Goal: Information Seeking & Learning: Learn about a topic

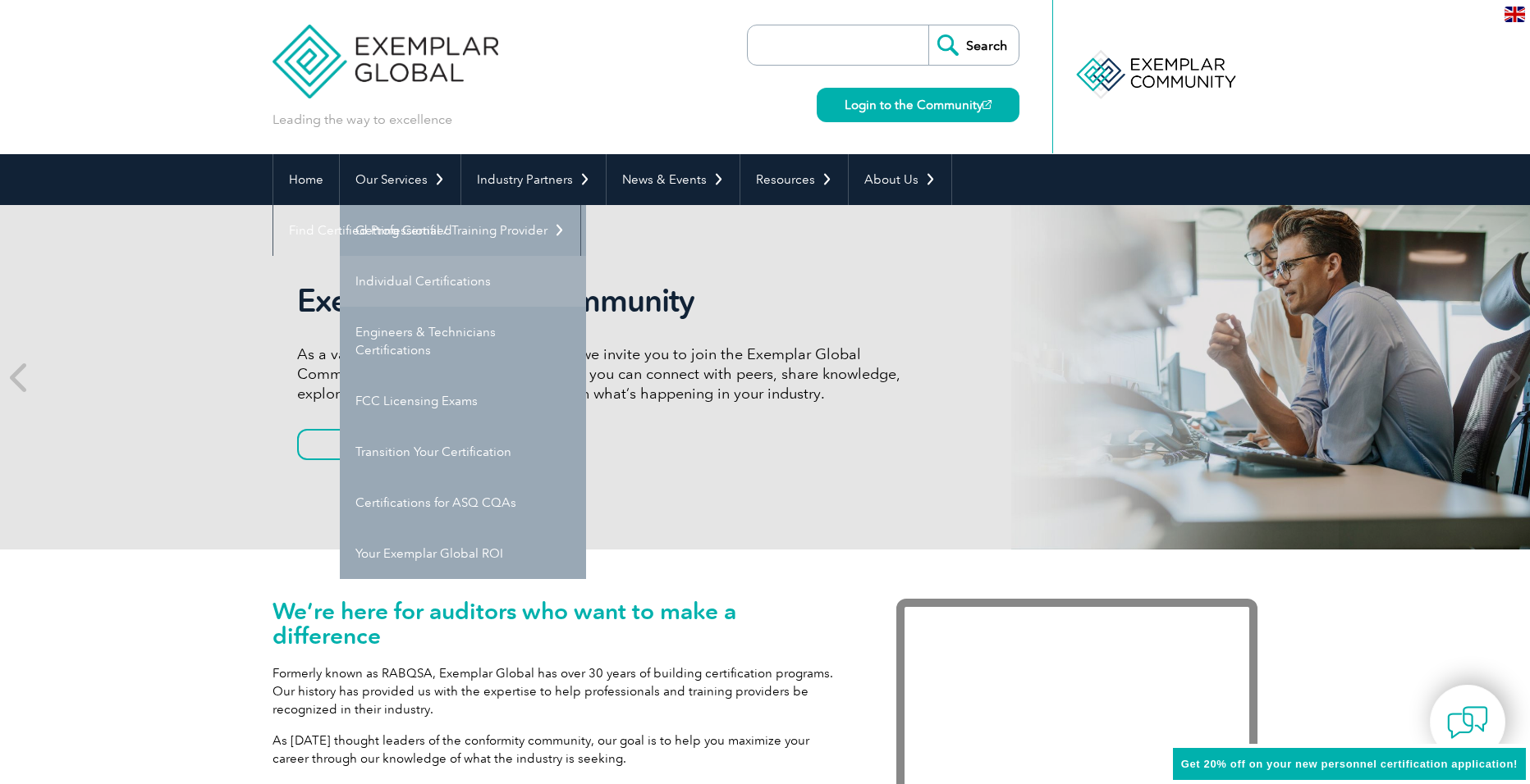
click at [465, 271] on link "Individual Certifications" at bounding box center [462, 281] width 246 height 50
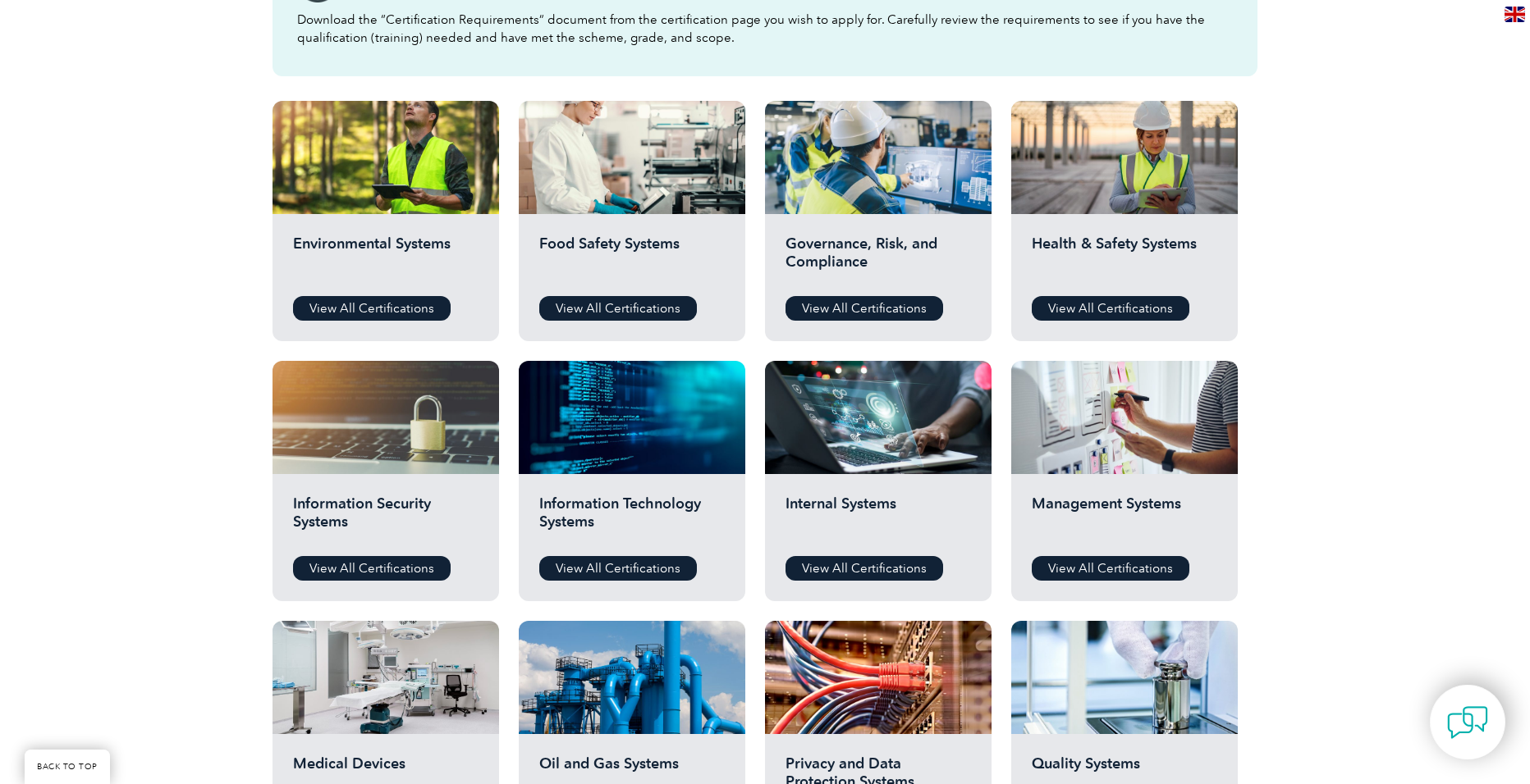
scroll to position [574, 0]
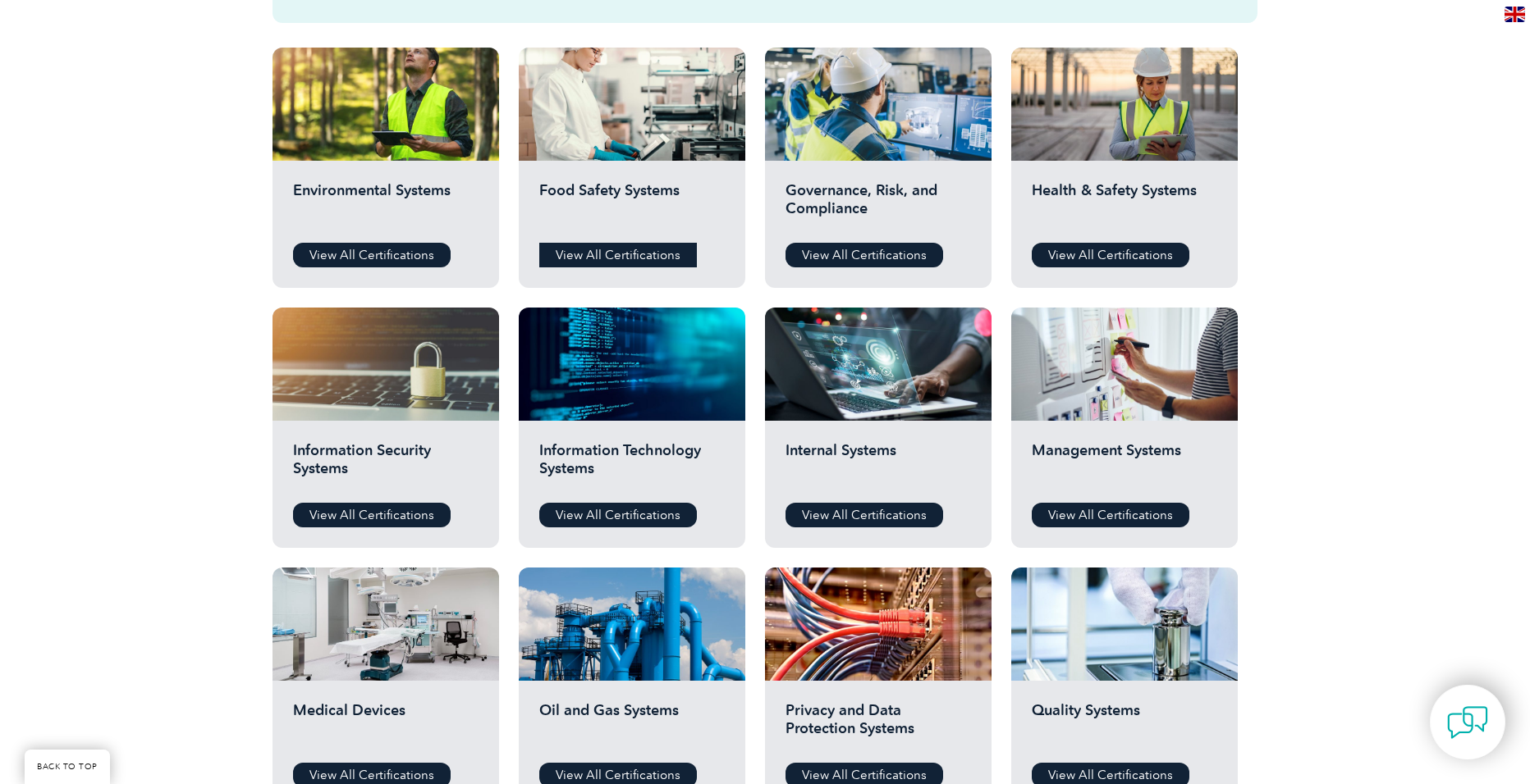
click at [614, 256] on link "View All Certifications" at bounding box center [618, 255] width 158 height 24
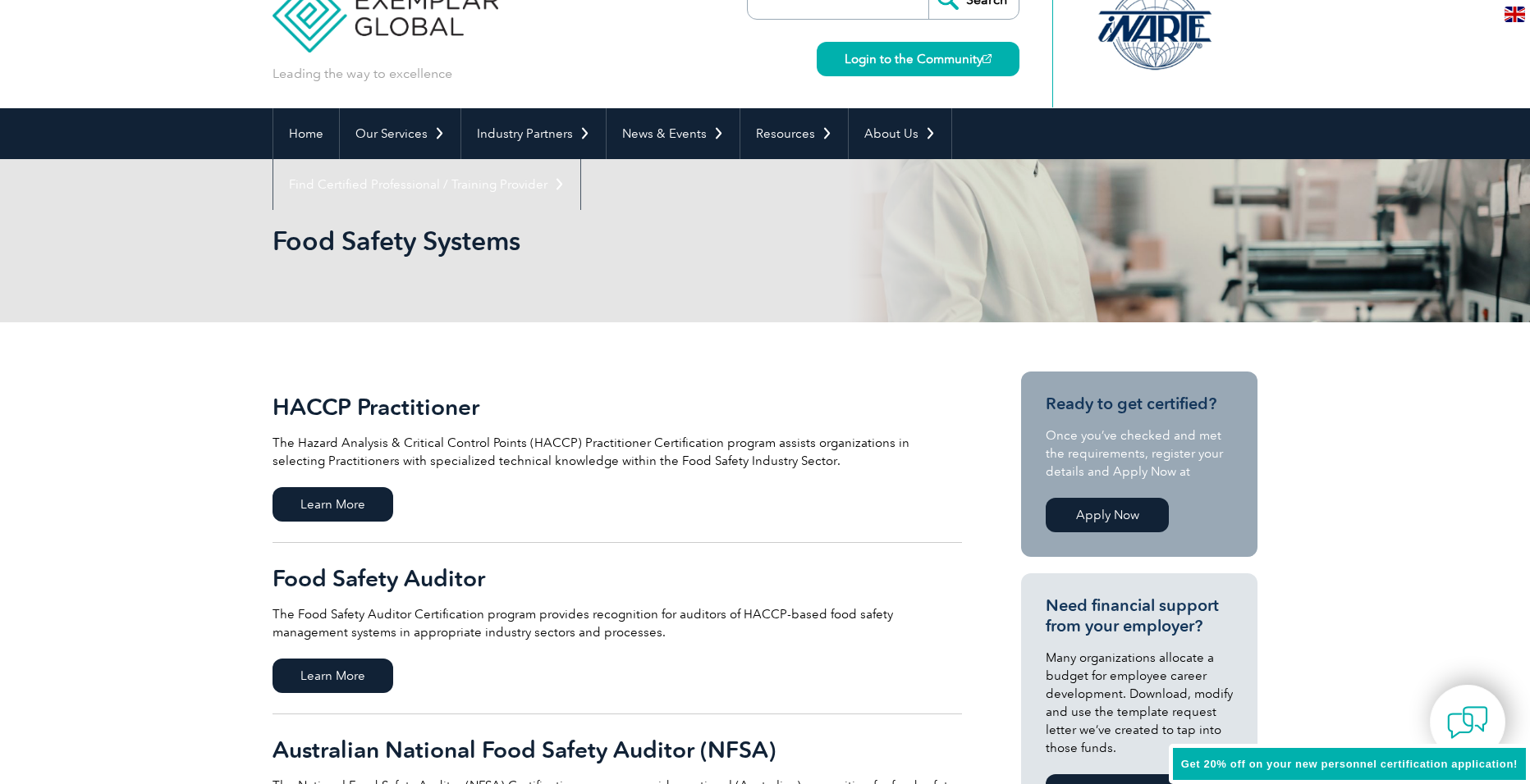
scroll to position [82, 0]
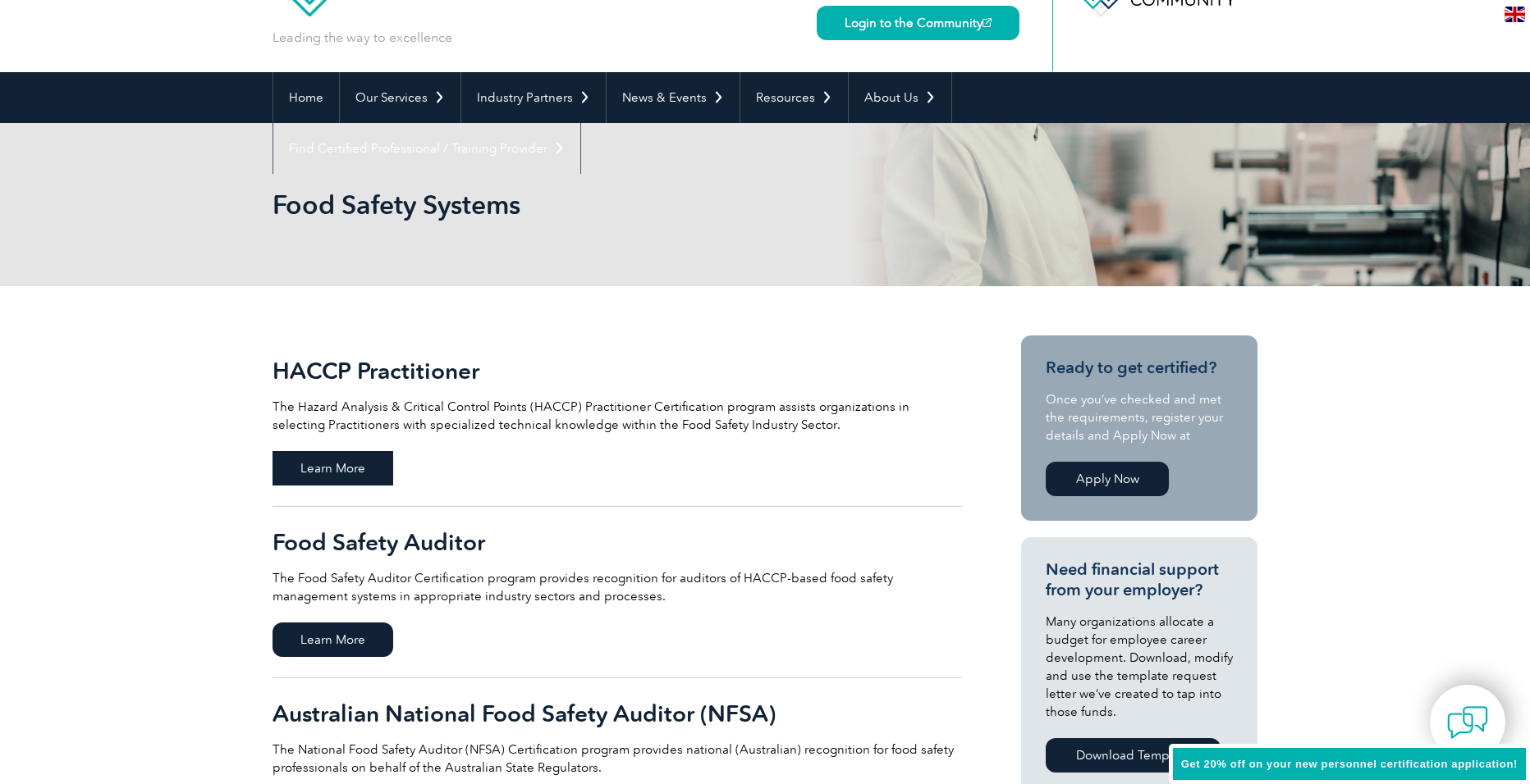
click at [345, 466] on span "Learn More" at bounding box center [332, 469] width 121 height 35
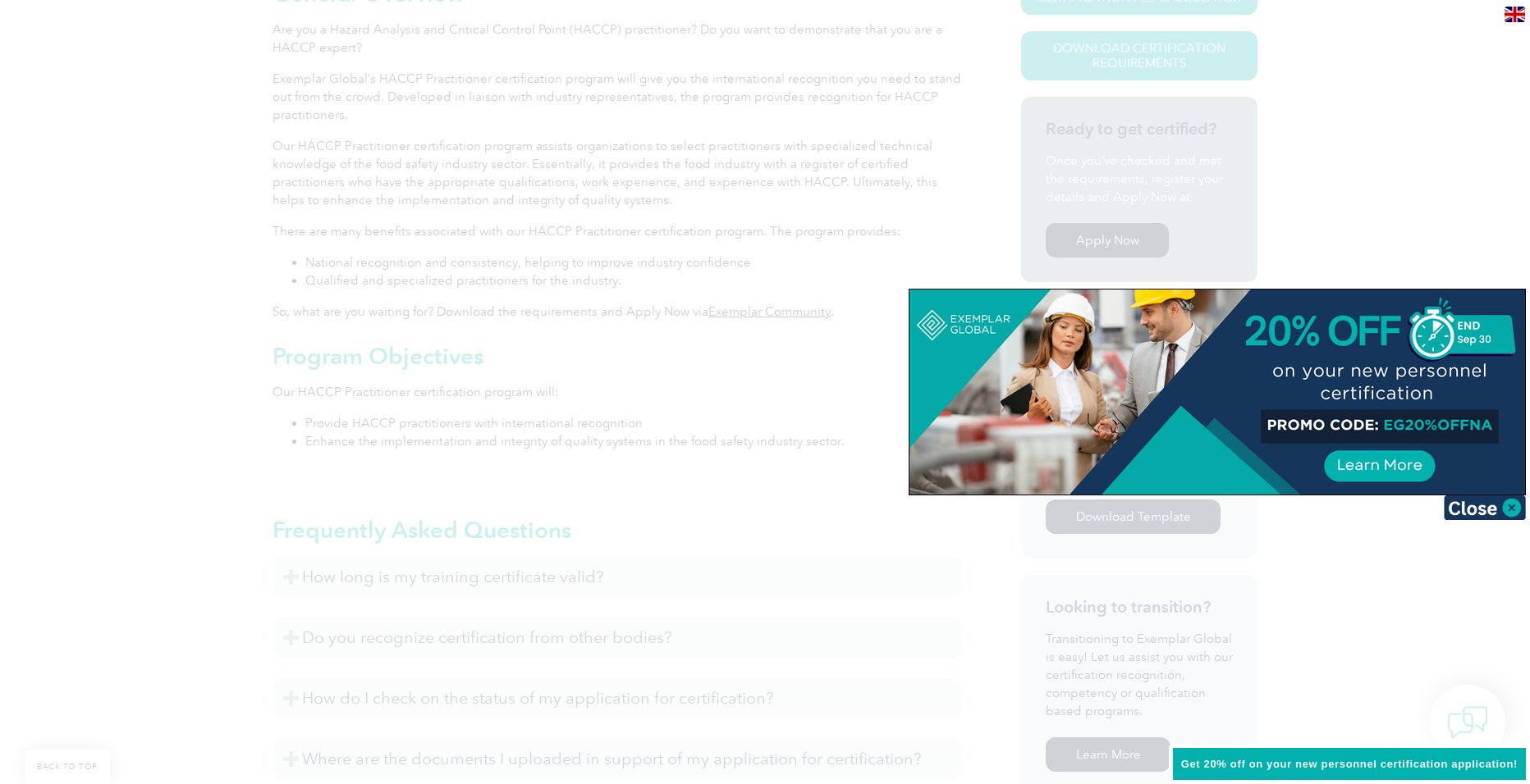
scroll to position [493, 0]
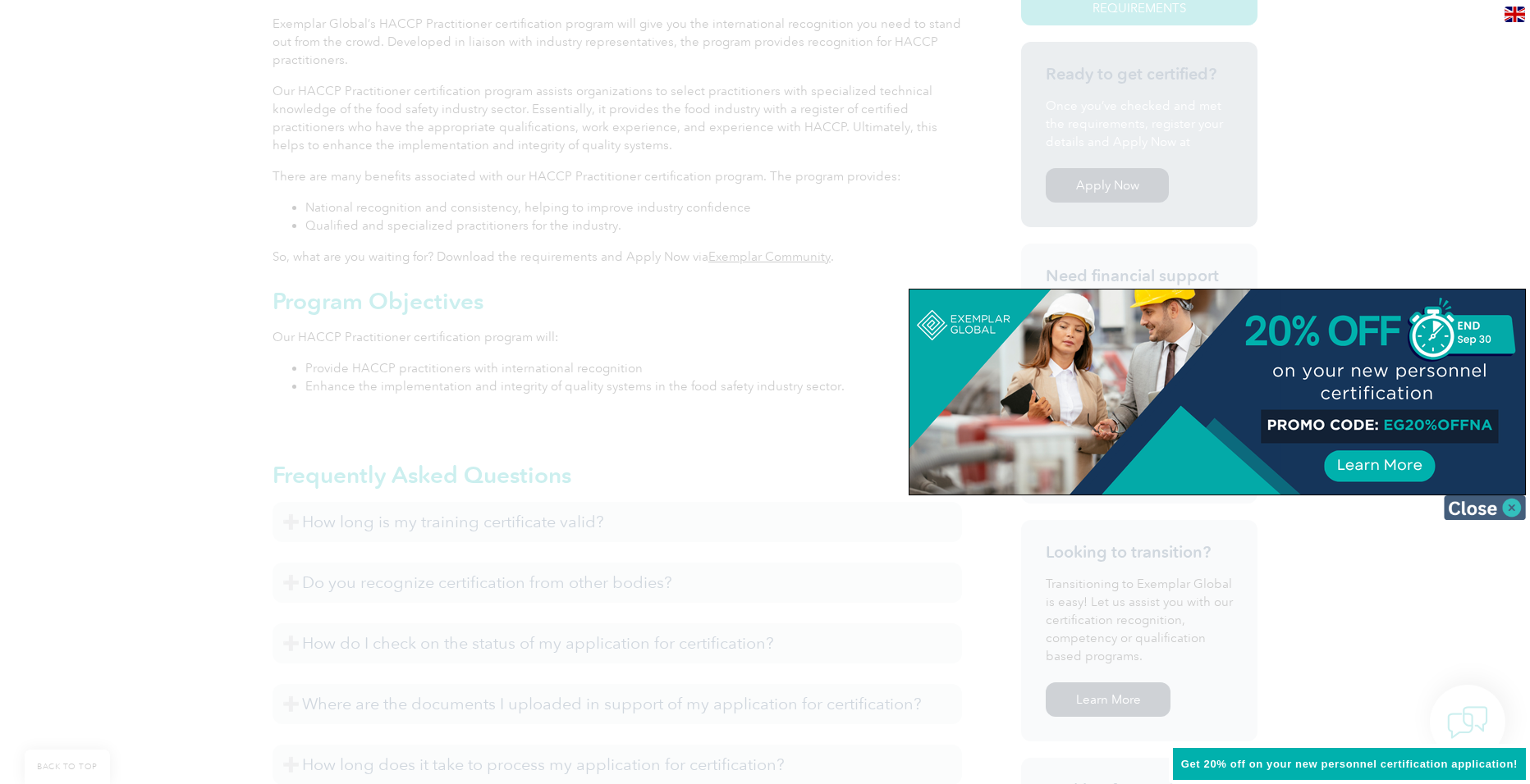
click at [1505, 510] on img at bounding box center [1485, 508] width 82 height 24
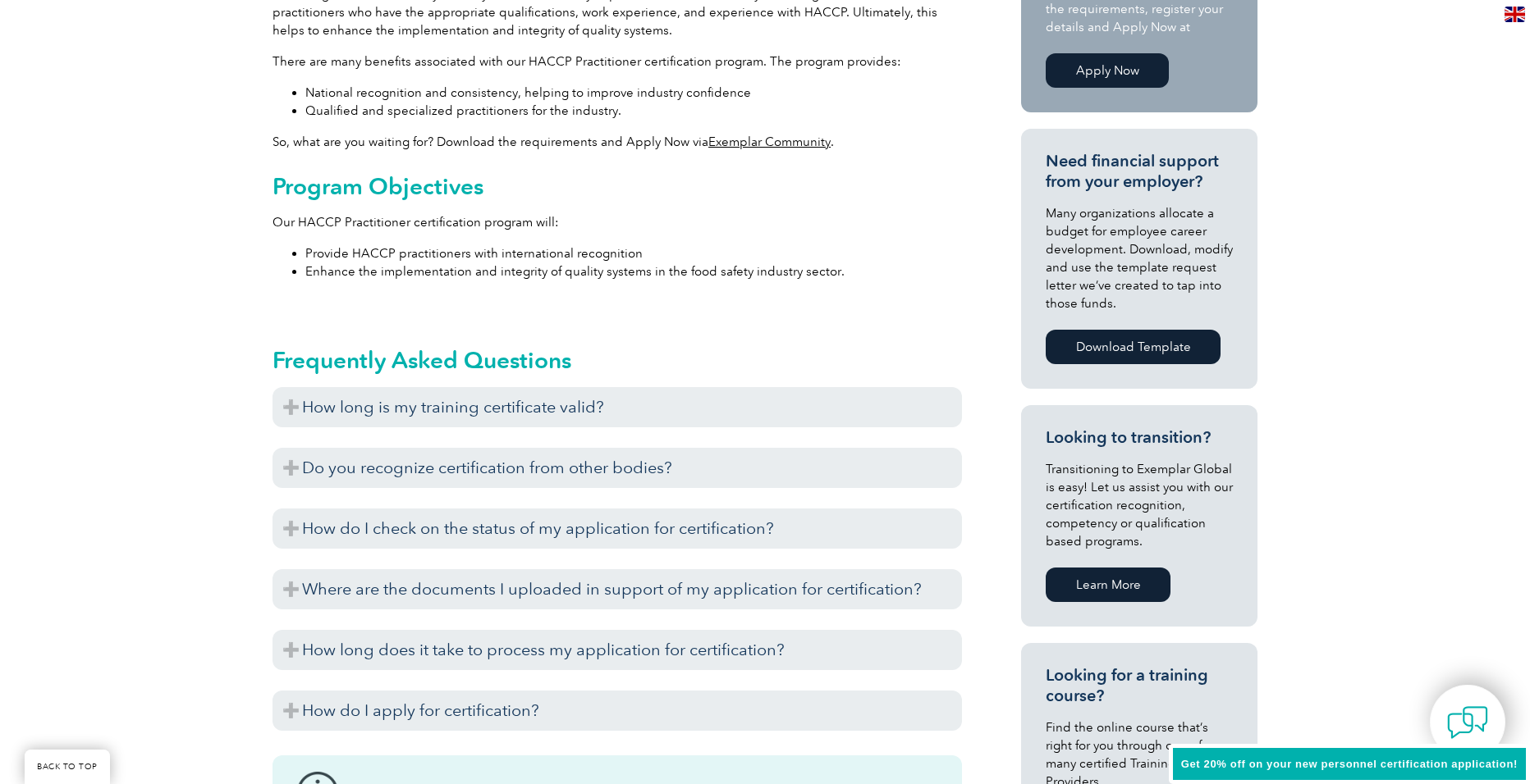
scroll to position [656, 0]
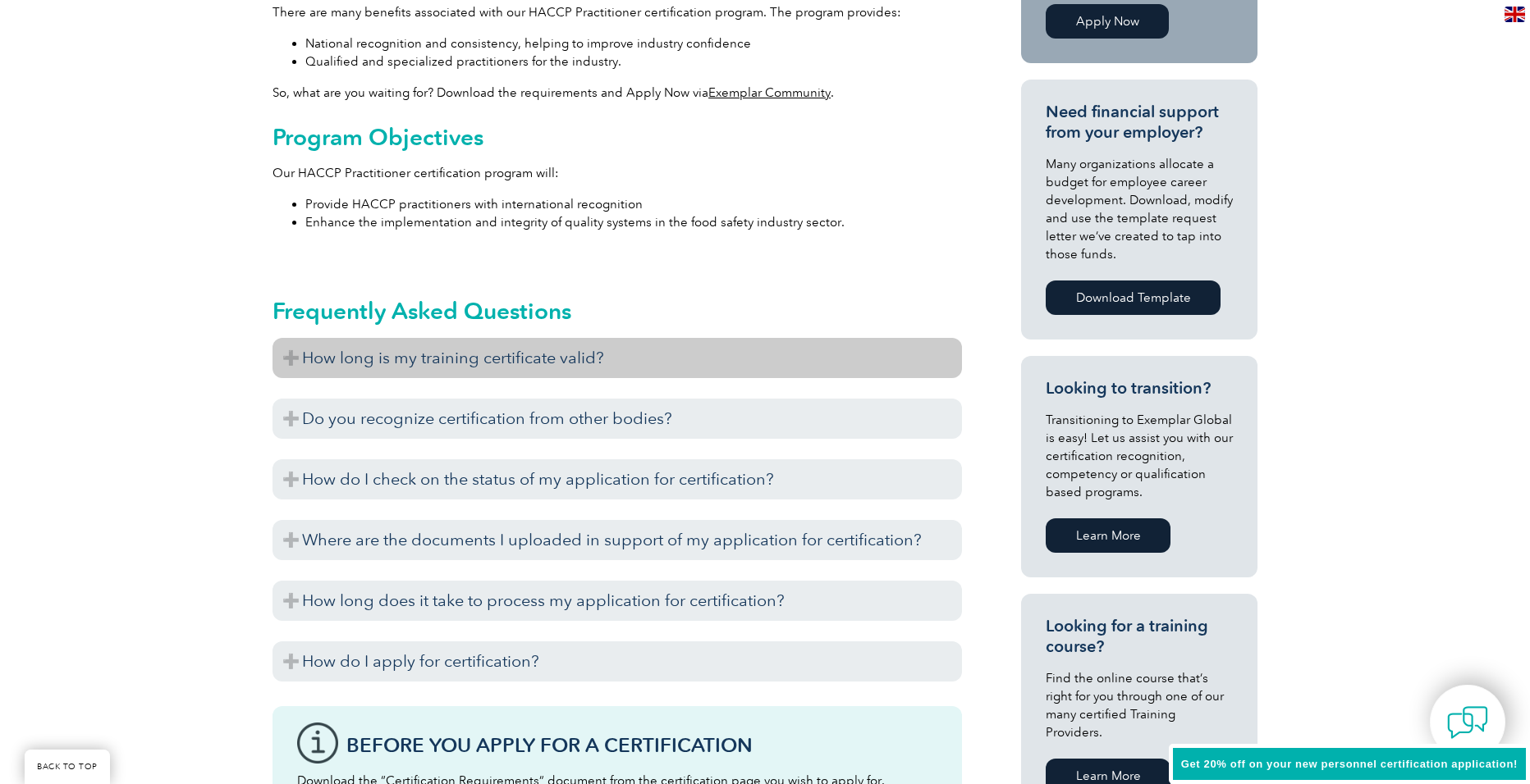
click at [302, 362] on h3 "How long is my training certificate valid?" at bounding box center [617, 358] width 689 height 40
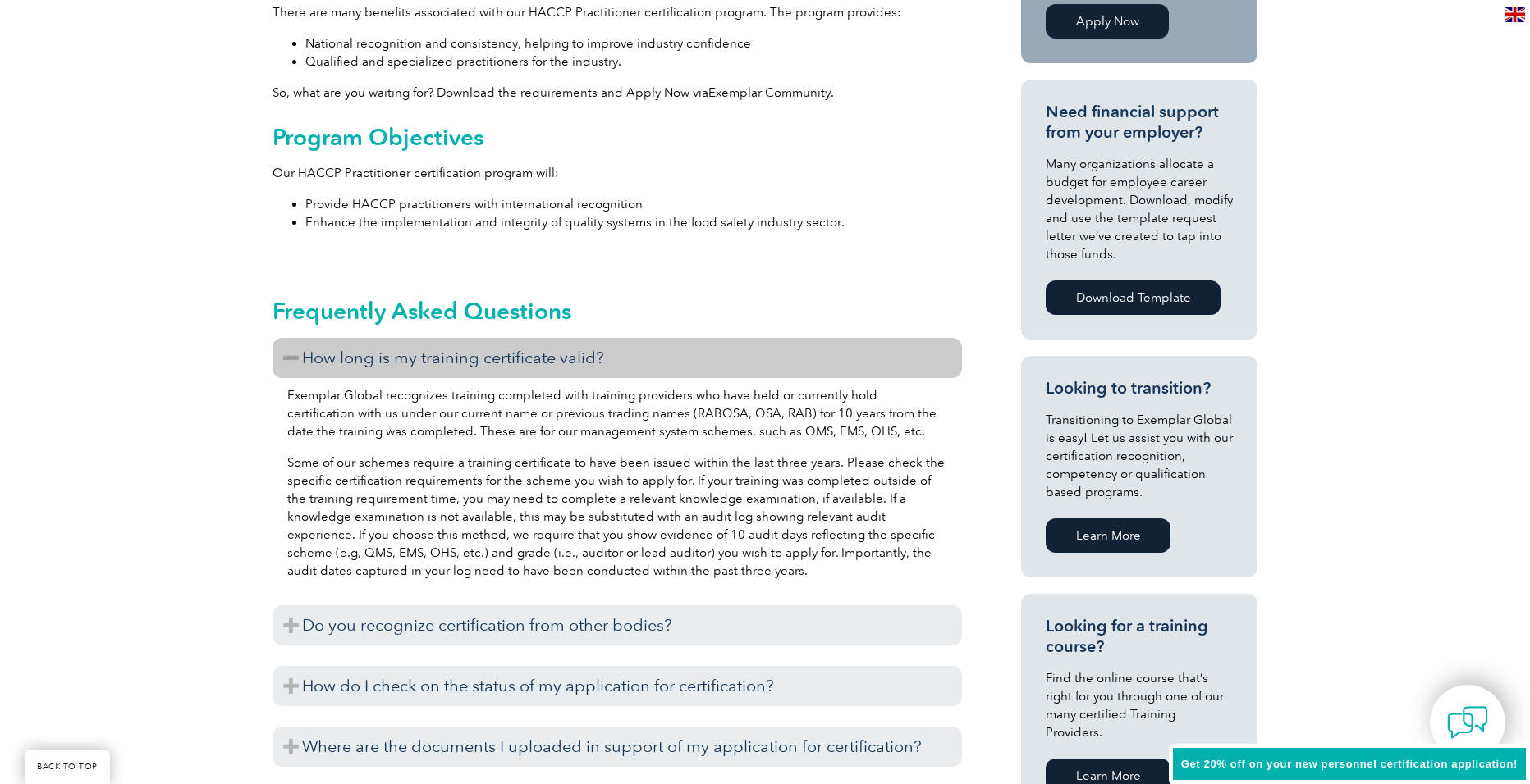
click at [302, 360] on h3 "How long is my training certificate valid?" at bounding box center [617, 358] width 689 height 40
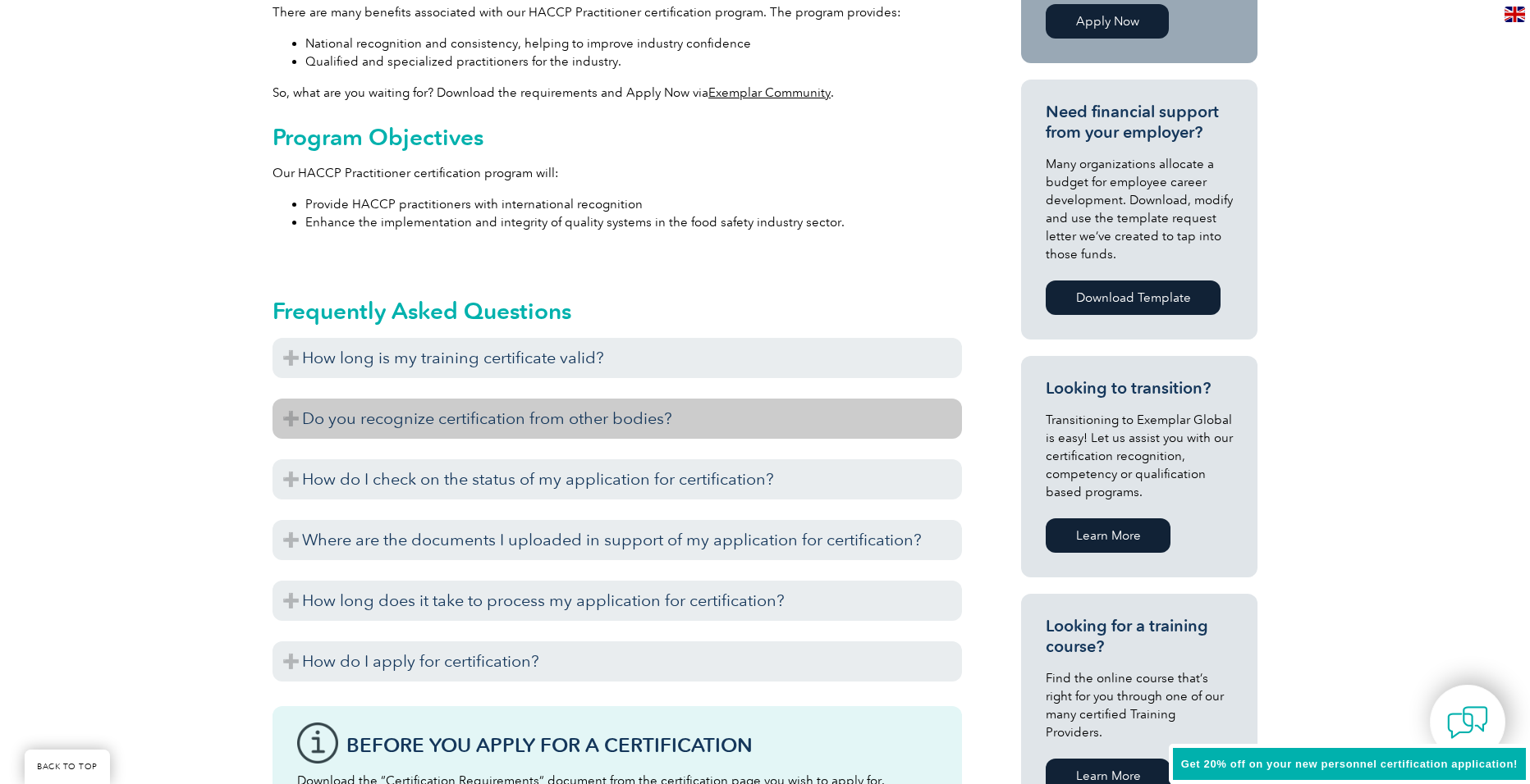
click at [293, 413] on h3 "Do you recognize certification from other bodies?" at bounding box center [617, 419] width 689 height 40
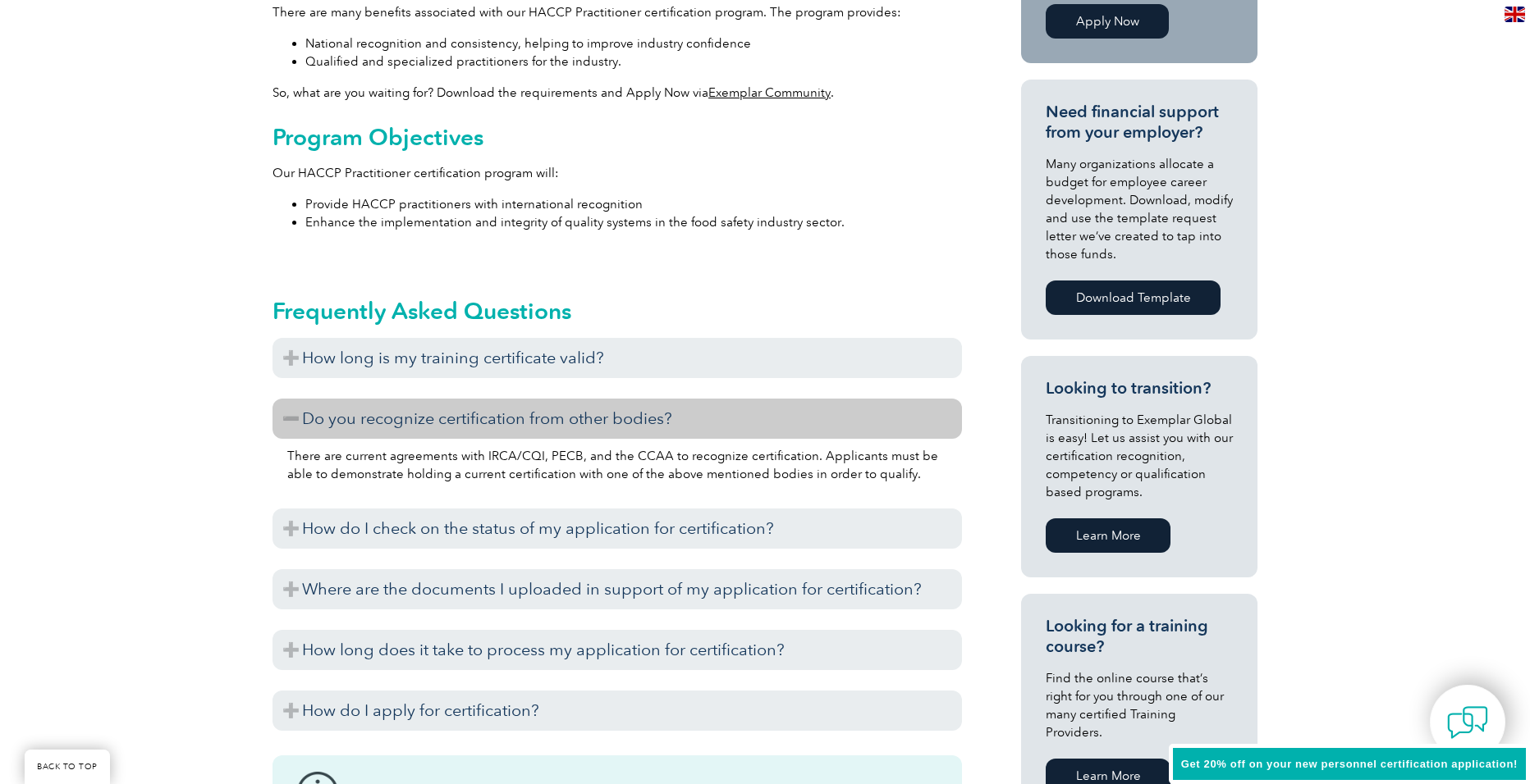
click at [293, 413] on h3 "Do you recognize certification from other bodies?" at bounding box center [617, 419] width 689 height 40
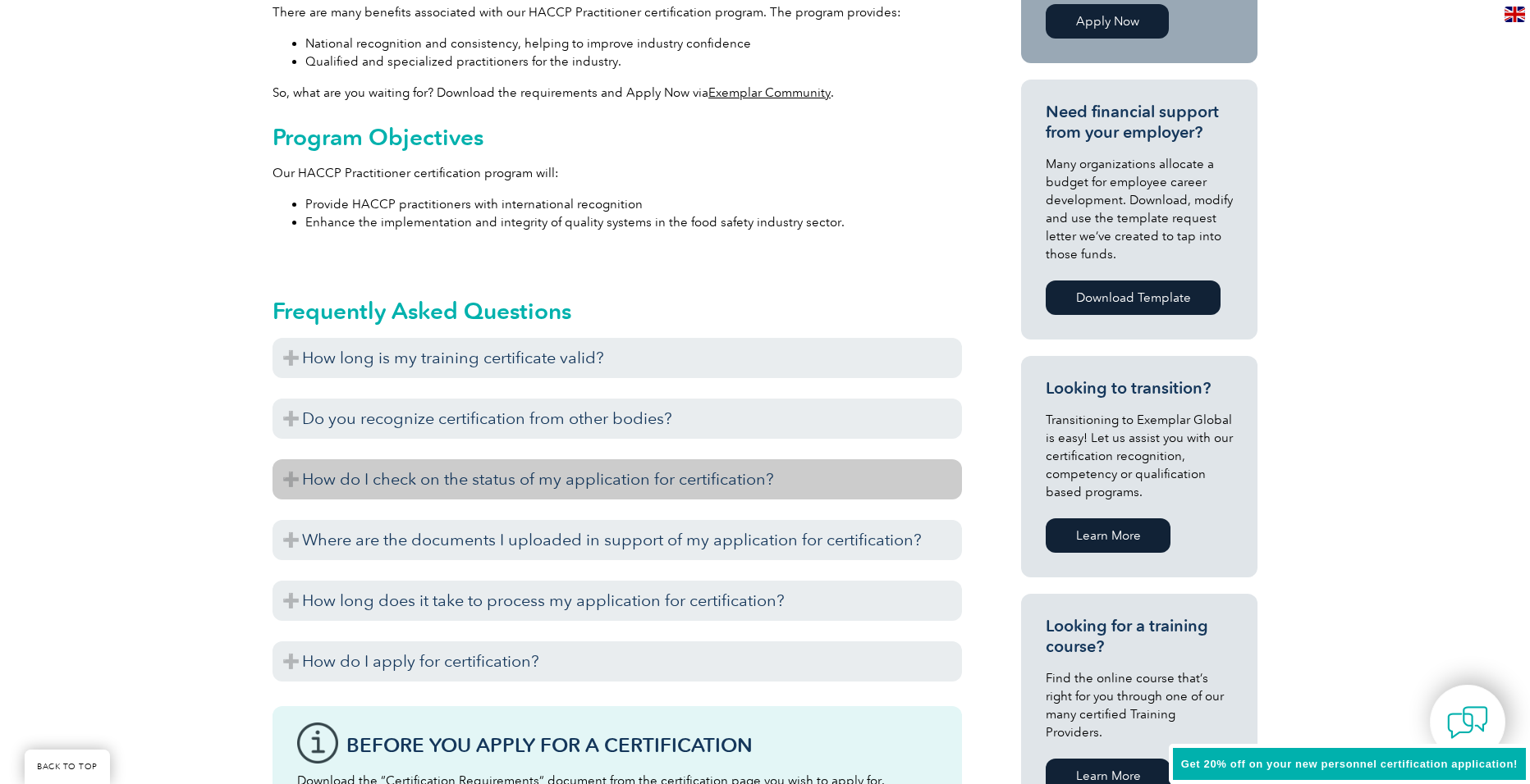
click at [296, 479] on h3 "How do I check on the status of my application for certification?" at bounding box center [617, 479] width 689 height 40
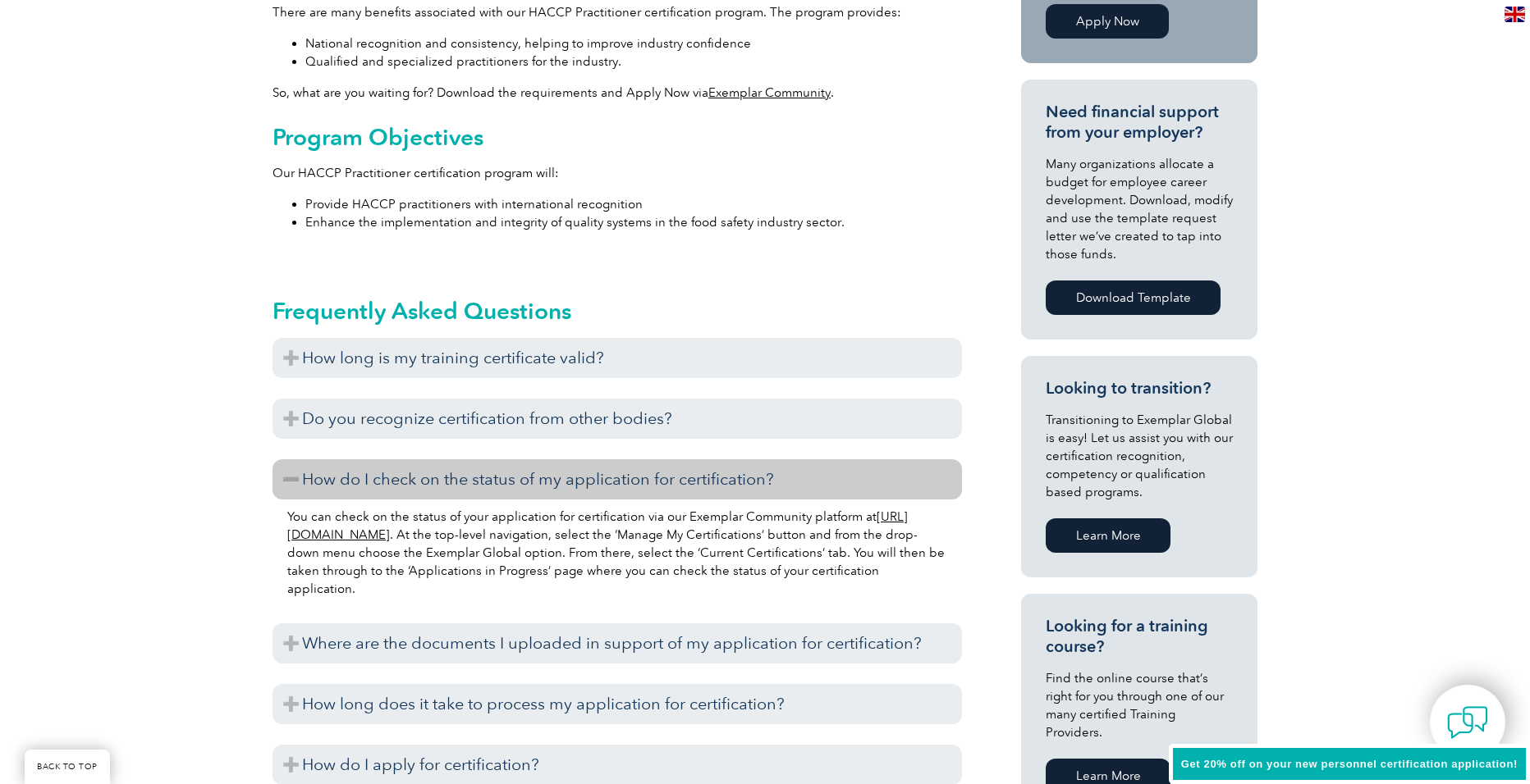
click at [293, 477] on h3 "How do I check on the status of my application for certification?" at bounding box center [617, 479] width 689 height 40
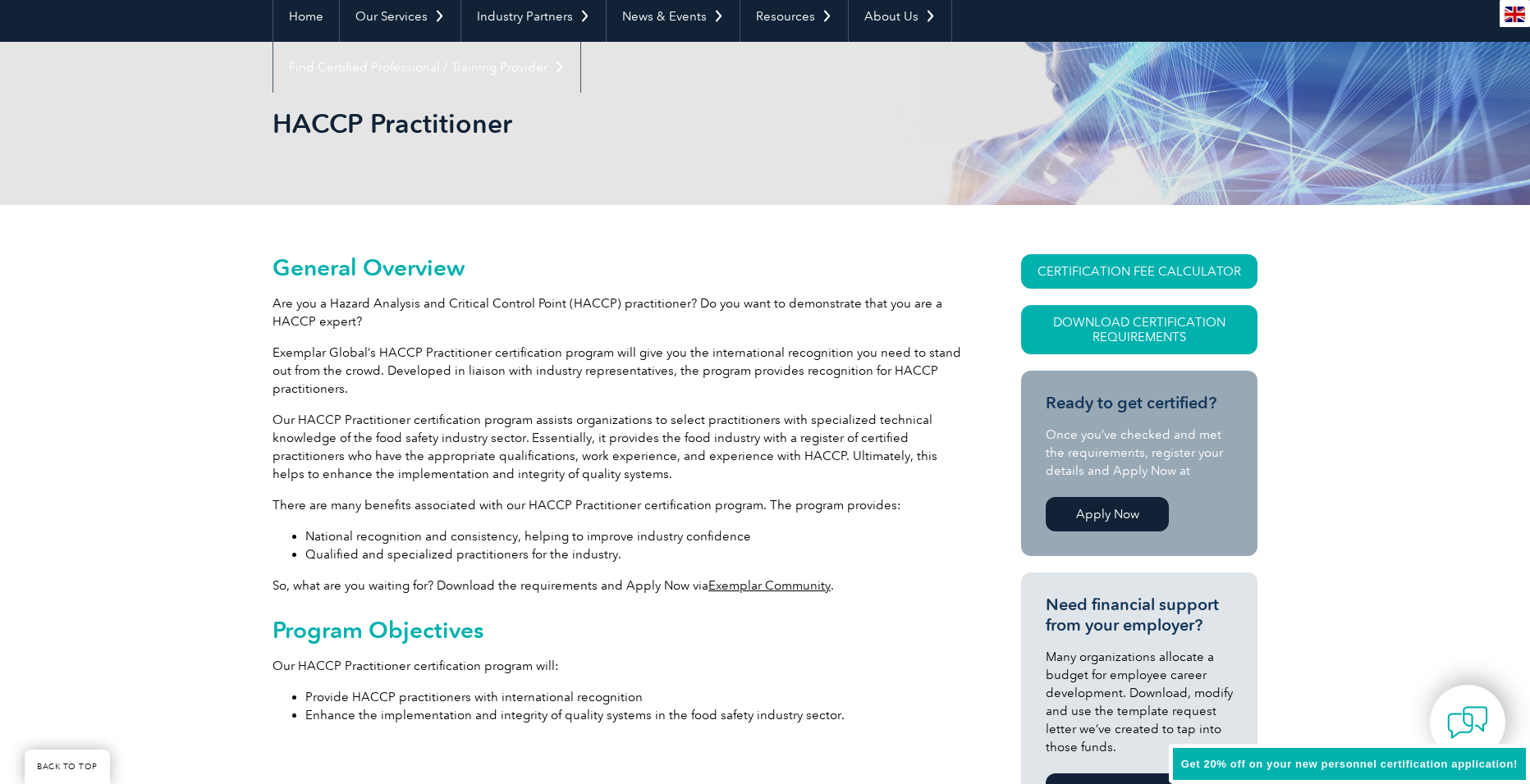
scroll to position [124, 0]
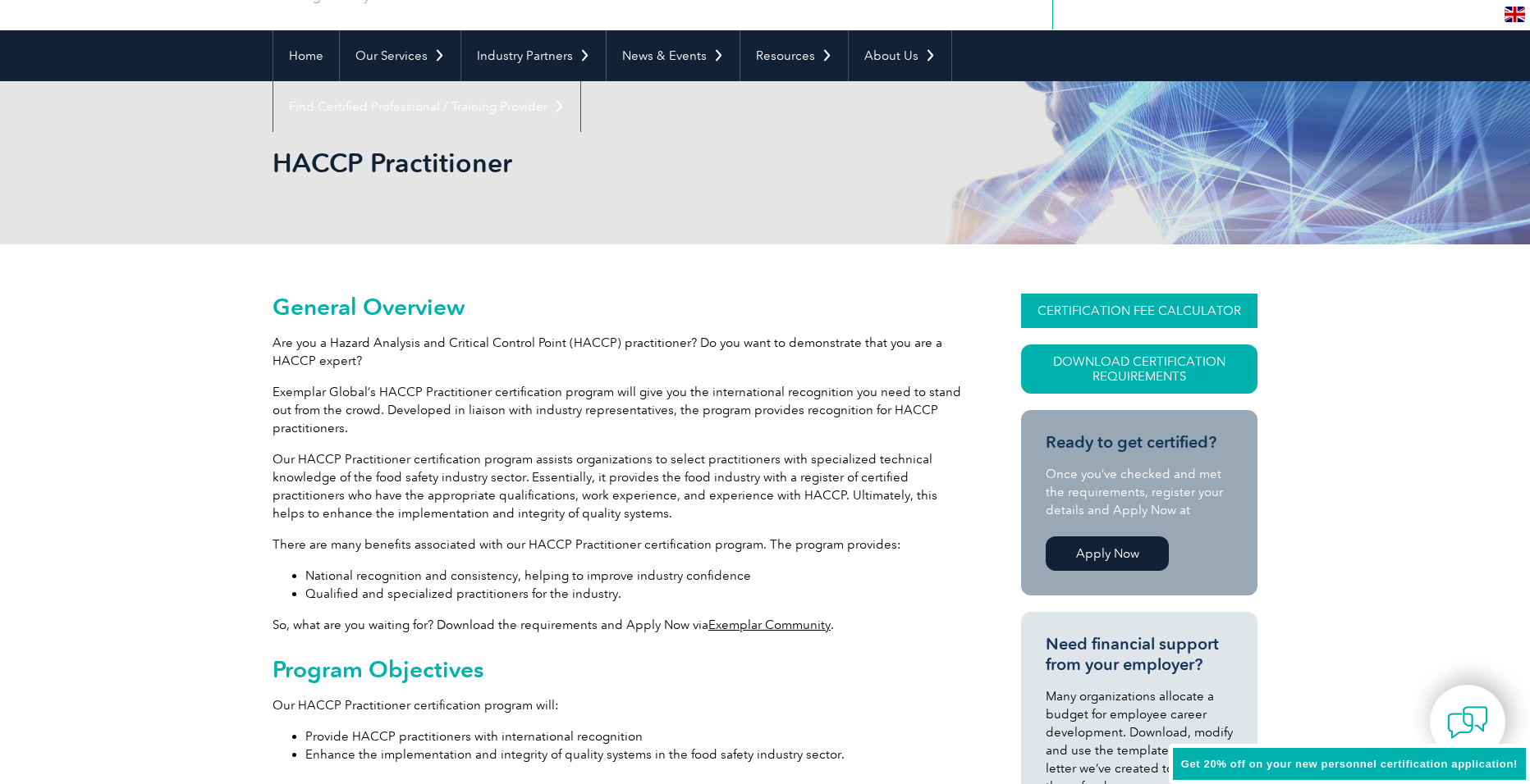
click at [1151, 312] on link "CERTIFICATION FEE CALCULATOR" at bounding box center [1139, 312] width 237 height 35
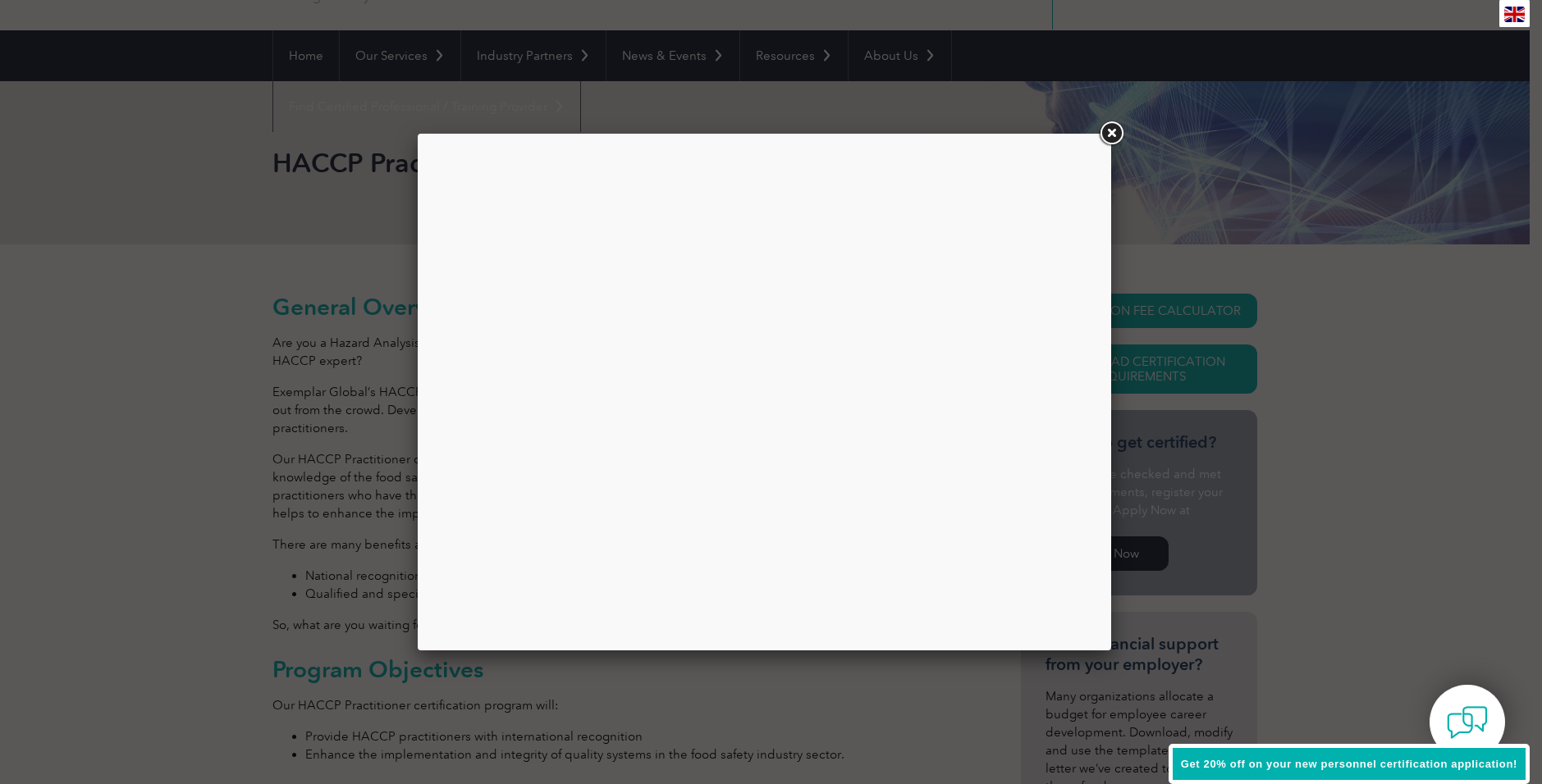
click at [1110, 135] on link at bounding box center [1111, 134] width 30 height 30
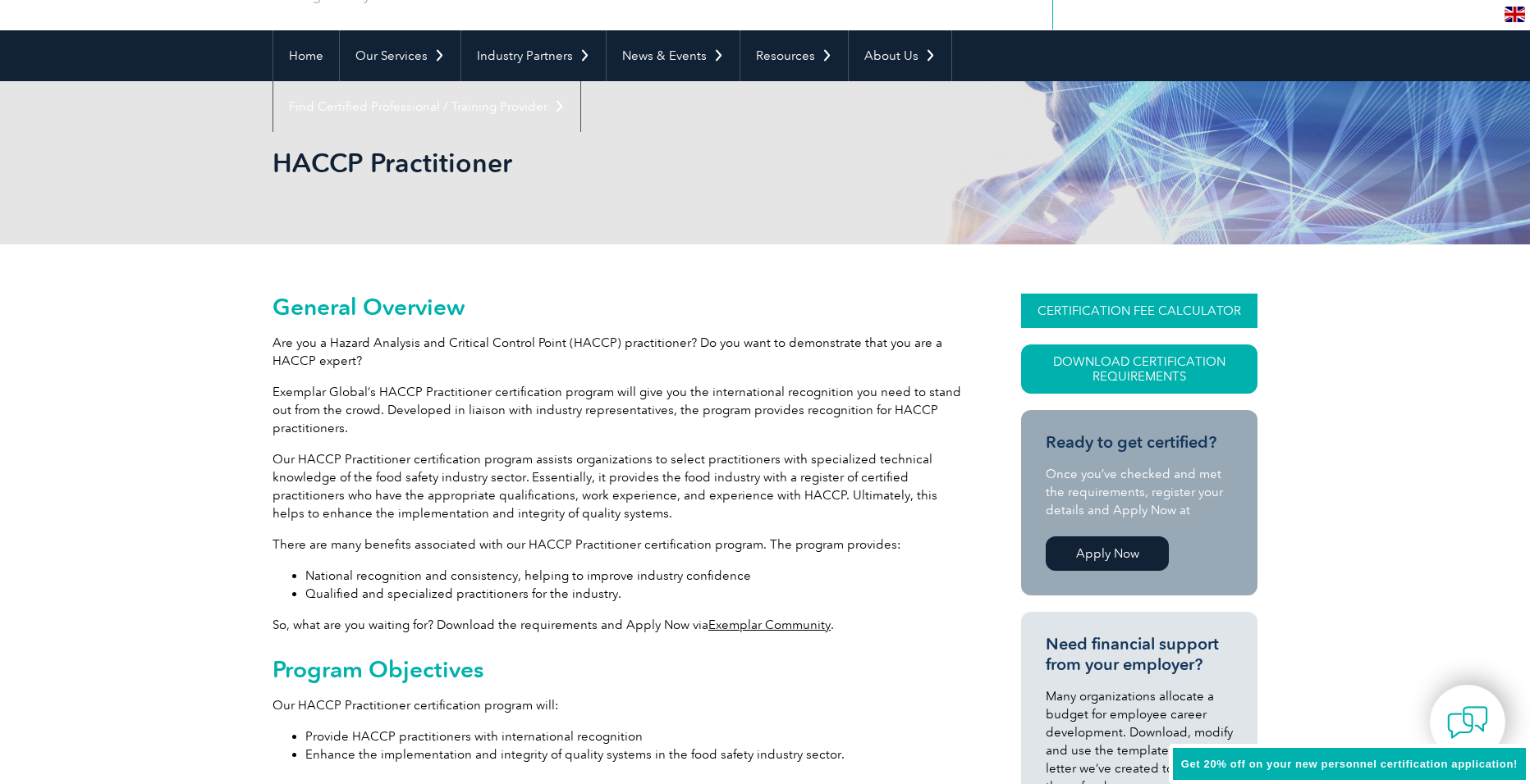
click at [1166, 309] on link "CERTIFICATION FEE CALCULATOR" at bounding box center [1139, 312] width 237 height 35
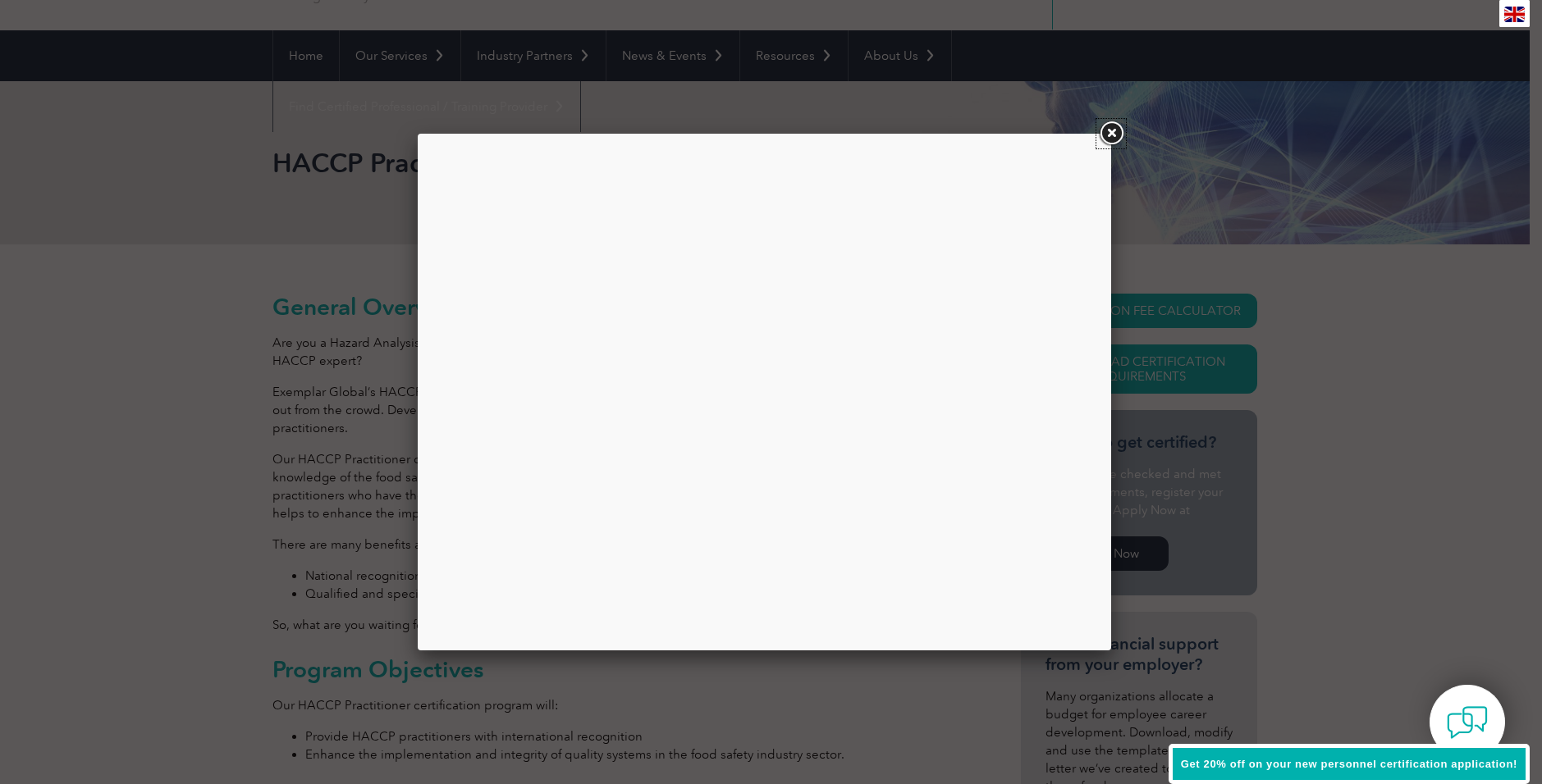
click at [1113, 135] on link at bounding box center [1111, 134] width 30 height 30
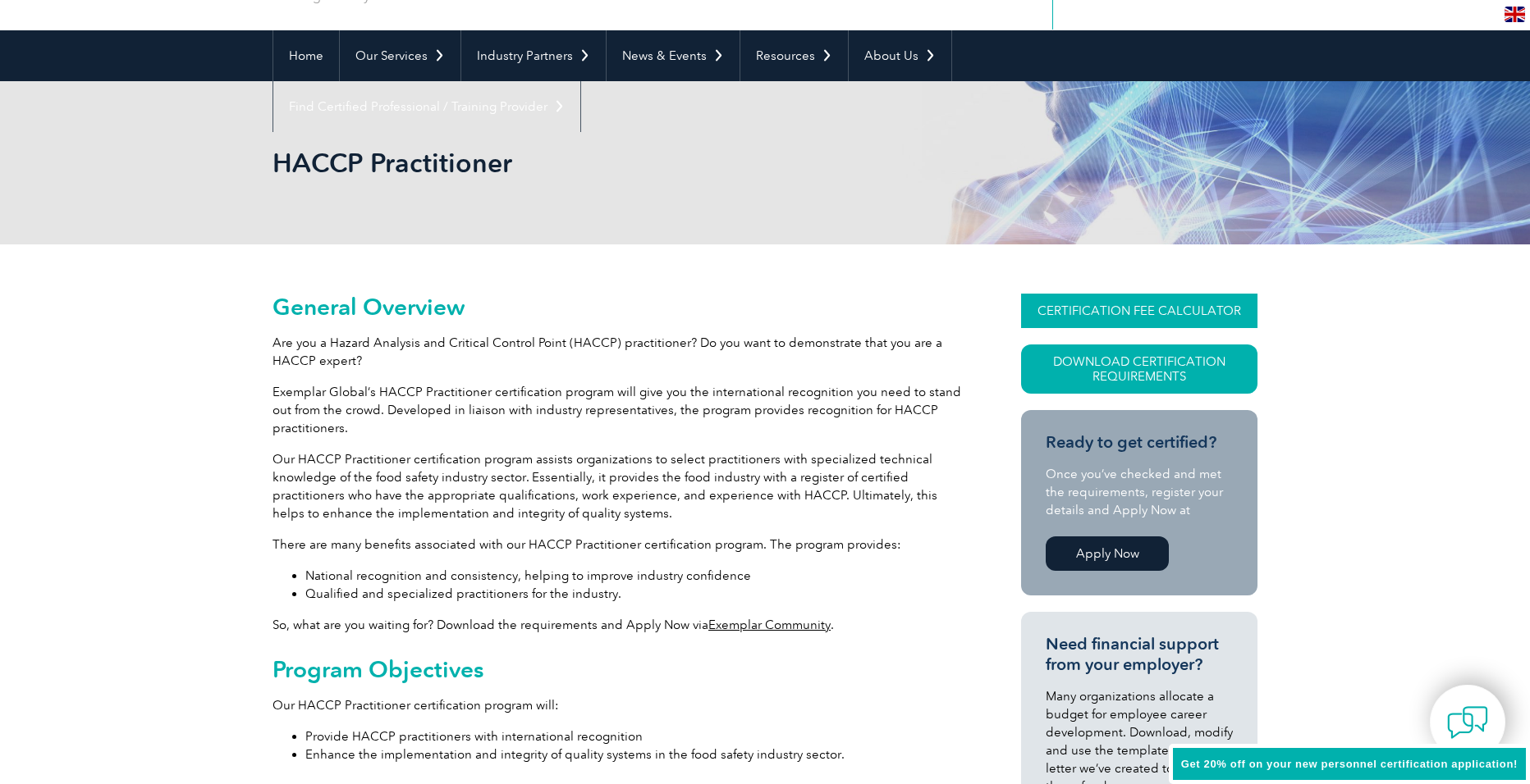
click at [1138, 298] on link "CERTIFICATION FEE CALCULATOR" at bounding box center [1139, 312] width 237 height 35
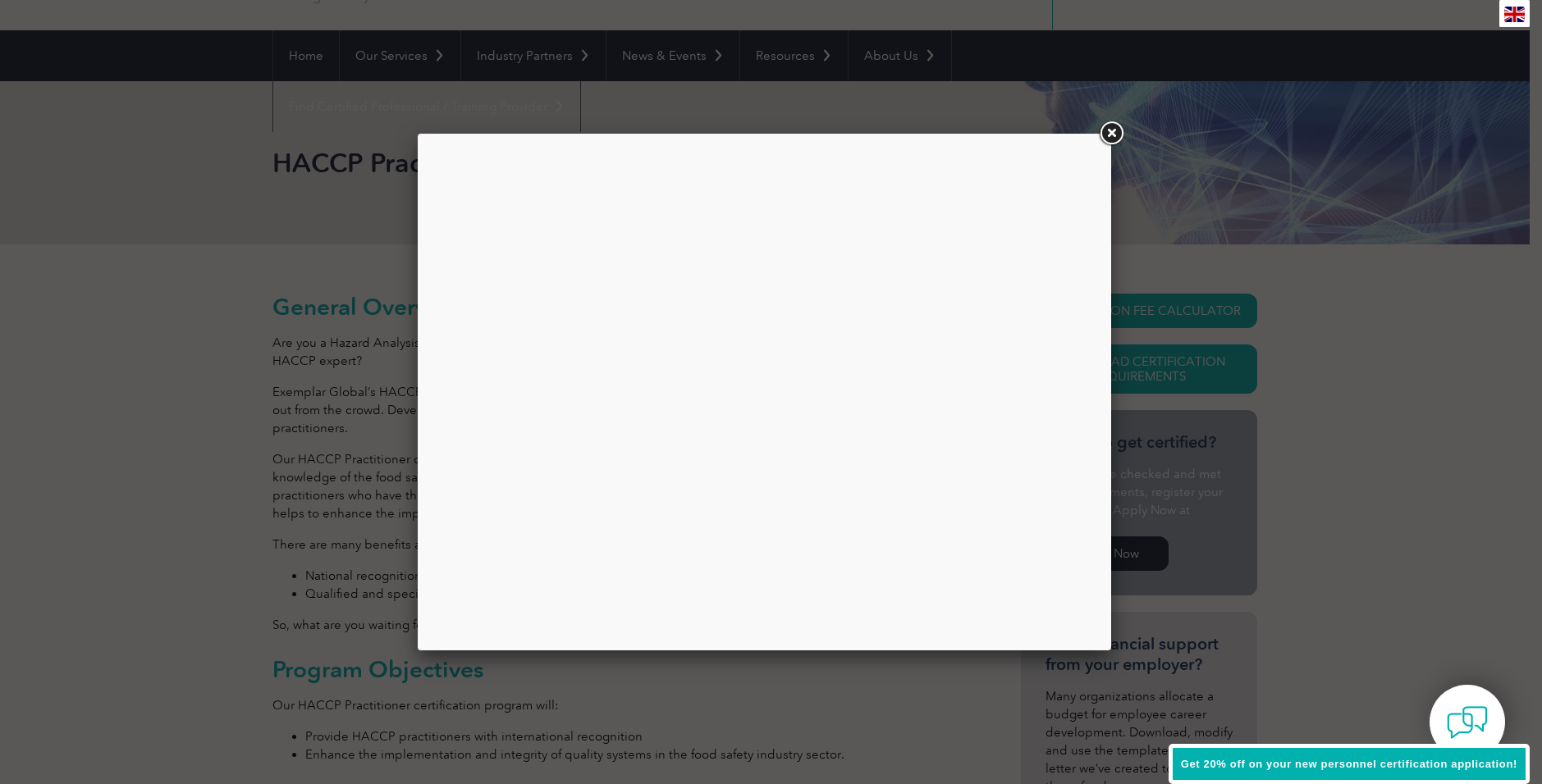
click at [1485, 767] on span "Get 20% off on your new personnel certification application!" at bounding box center [1349, 764] width 337 height 12
click at [1110, 130] on link at bounding box center [1111, 134] width 30 height 30
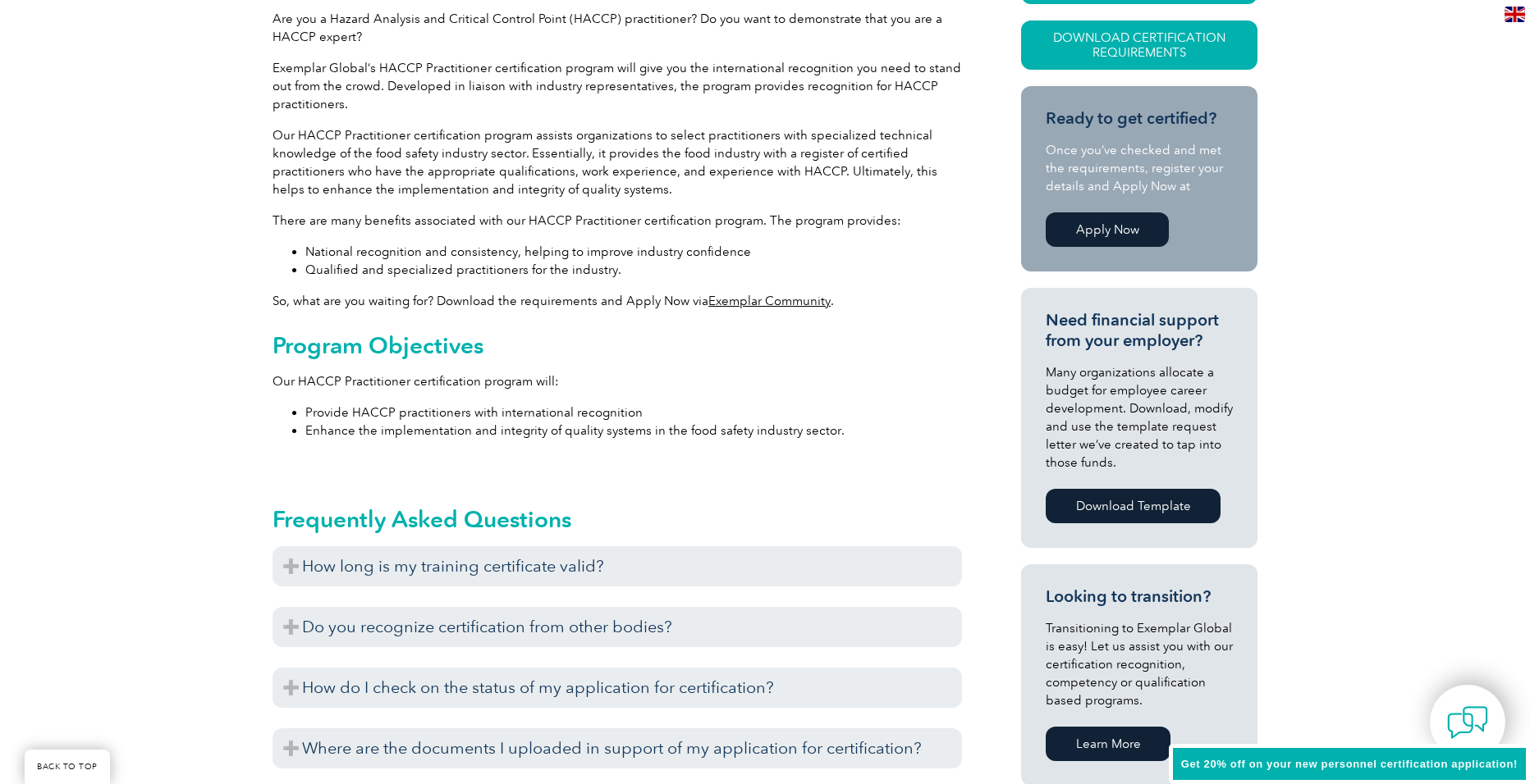
scroll to position [452, 0]
